Goal: Transaction & Acquisition: Purchase product/service

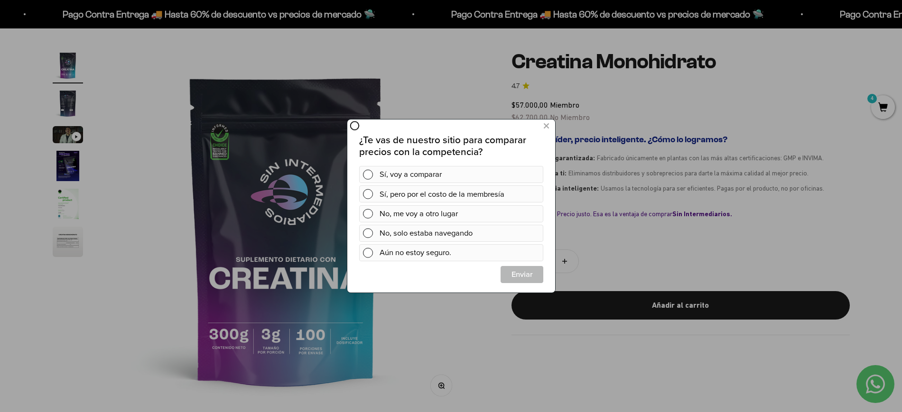
click at [548, 127] on icon at bounding box center [545, 126] width 5 height 13
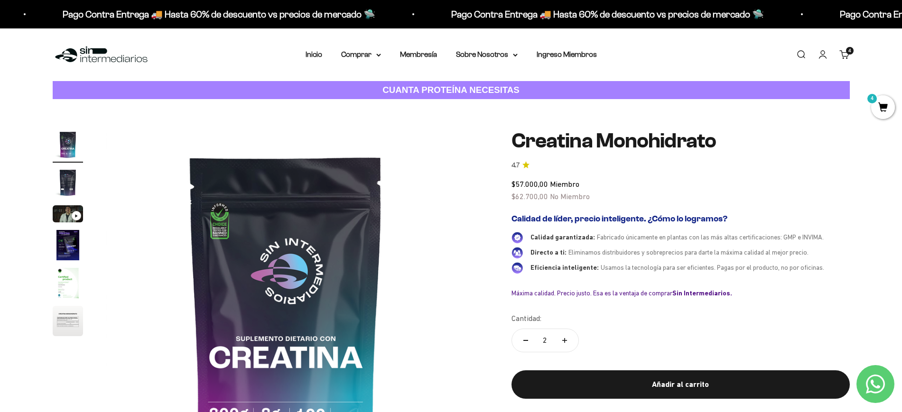
click at [855, 62] on div "Menú [GEOGRAPHIC_DATA] Inicio Comprar Proteínas Ver Todos Whey Iso Vegan Pancak…" at bounding box center [451, 54] width 902 height 53
click at [850, 60] on link "Carrito 4" at bounding box center [844, 54] width 10 height 10
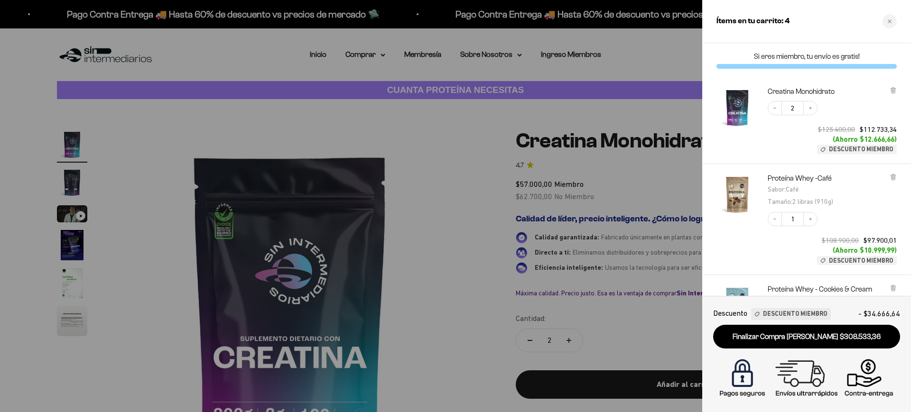
click at [616, 140] on div at bounding box center [455, 206] width 911 height 412
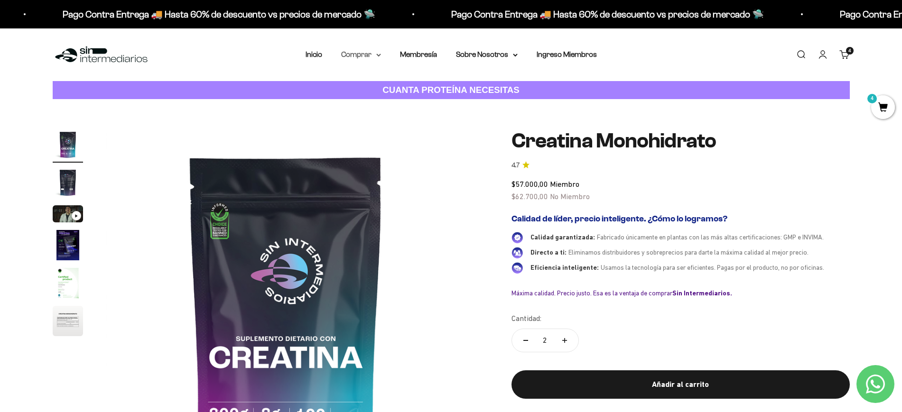
click at [355, 53] on summary "Comprar" at bounding box center [361, 54] width 40 height 12
click at [374, 84] on span "Proteínas" at bounding box center [363, 85] width 32 height 8
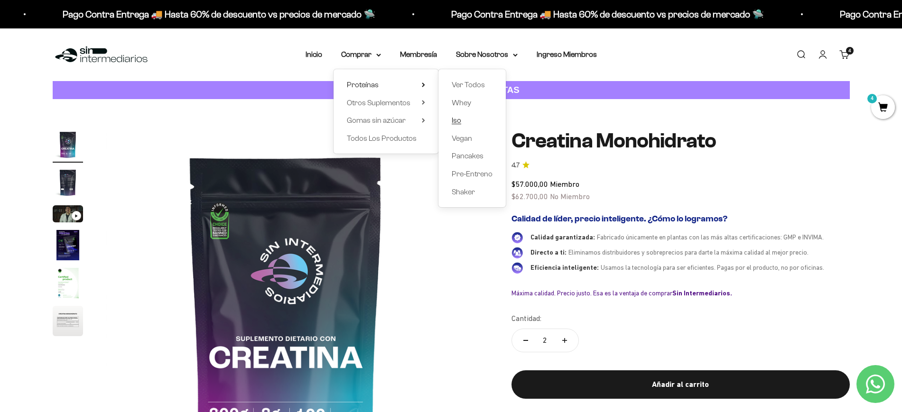
click at [460, 122] on span "Iso" at bounding box center [456, 120] width 9 height 8
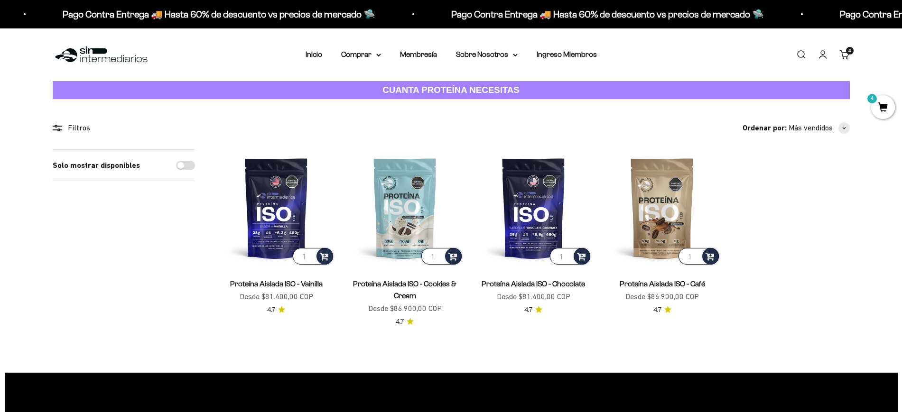
click at [277, 287] on link "Proteína Aislada ISO - Vainilla" at bounding box center [276, 284] width 93 height 8
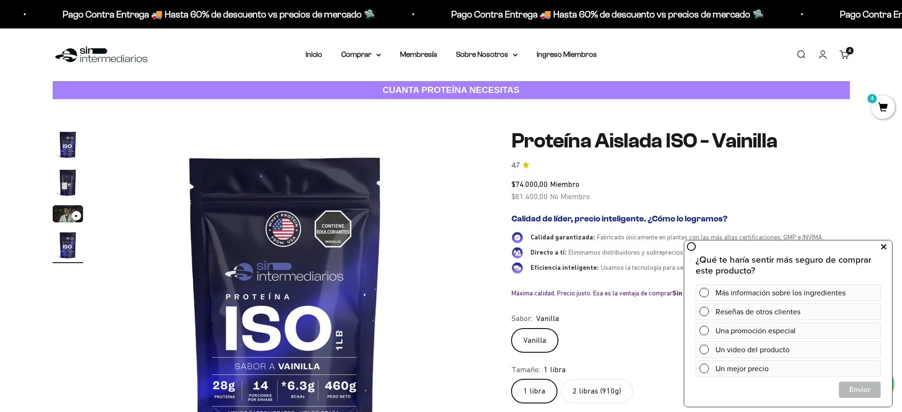
click at [884, 247] on icon at bounding box center [883, 247] width 5 height 12
